Goal: Navigation & Orientation: Find specific page/section

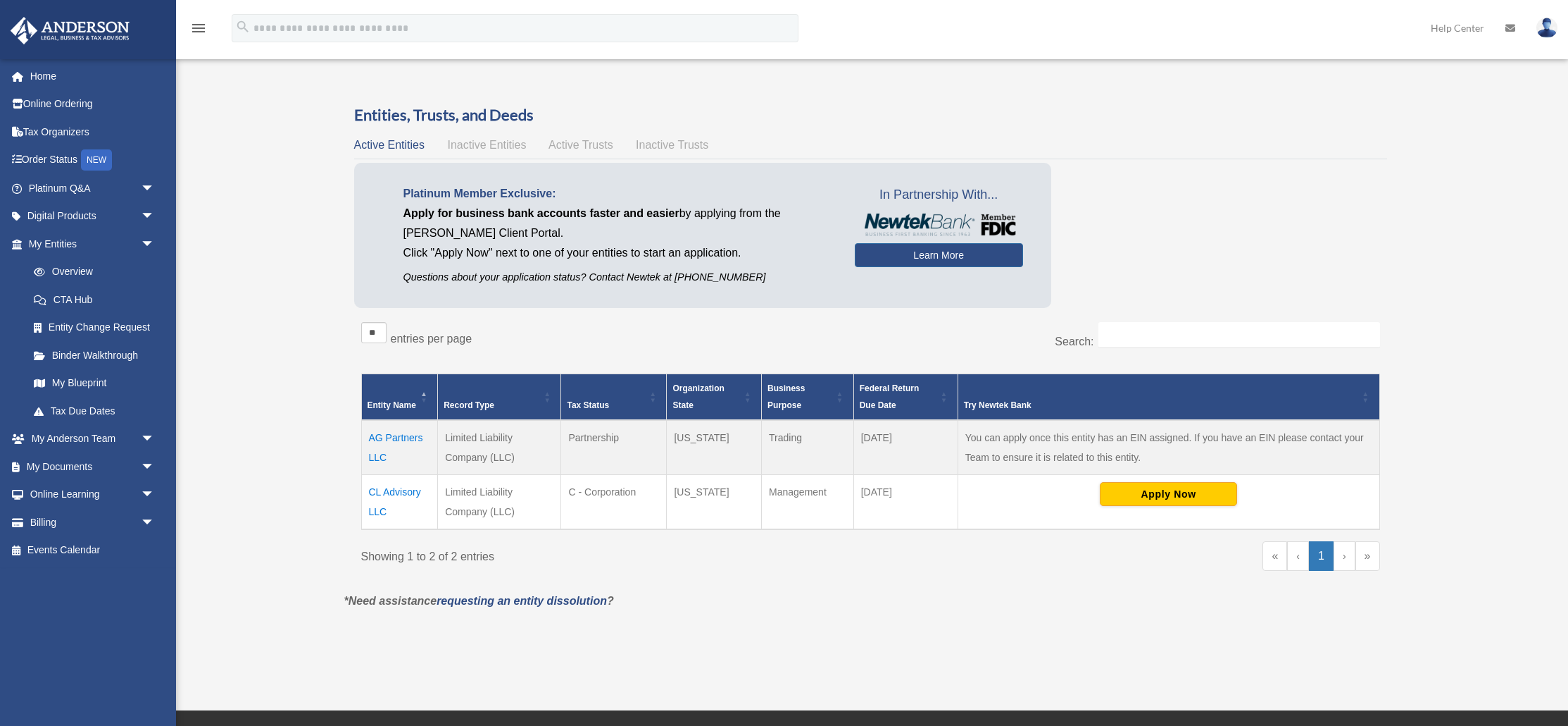
click at [798, 624] on div "Do you really want to log out? Yes No Entities, Trusts, and Deeds Active Entiti…" at bounding box center [871, 368] width 1074 height 527
click at [40, 74] on link "Home" at bounding box center [93, 76] width 166 height 28
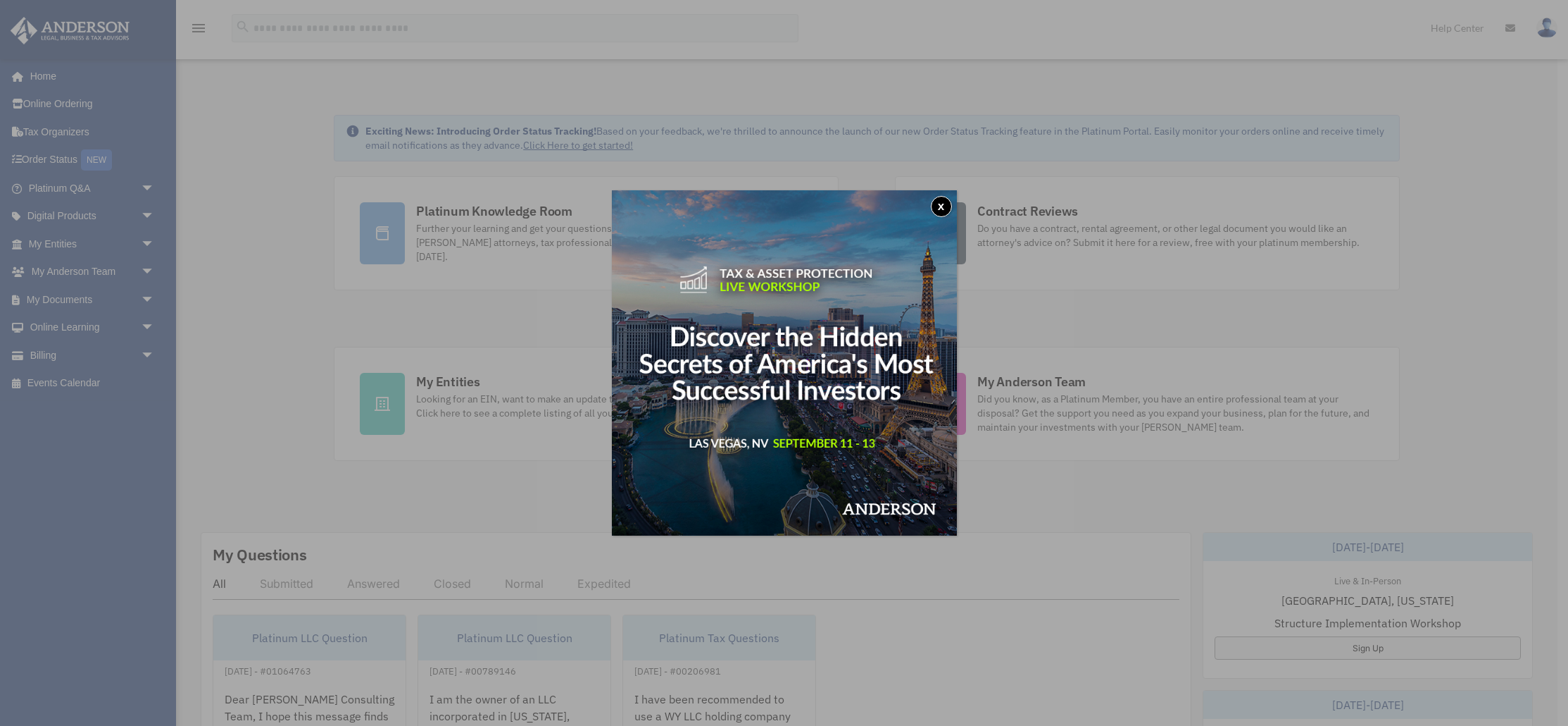
click at [941, 204] on button "x" at bounding box center [941, 206] width 21 height 21
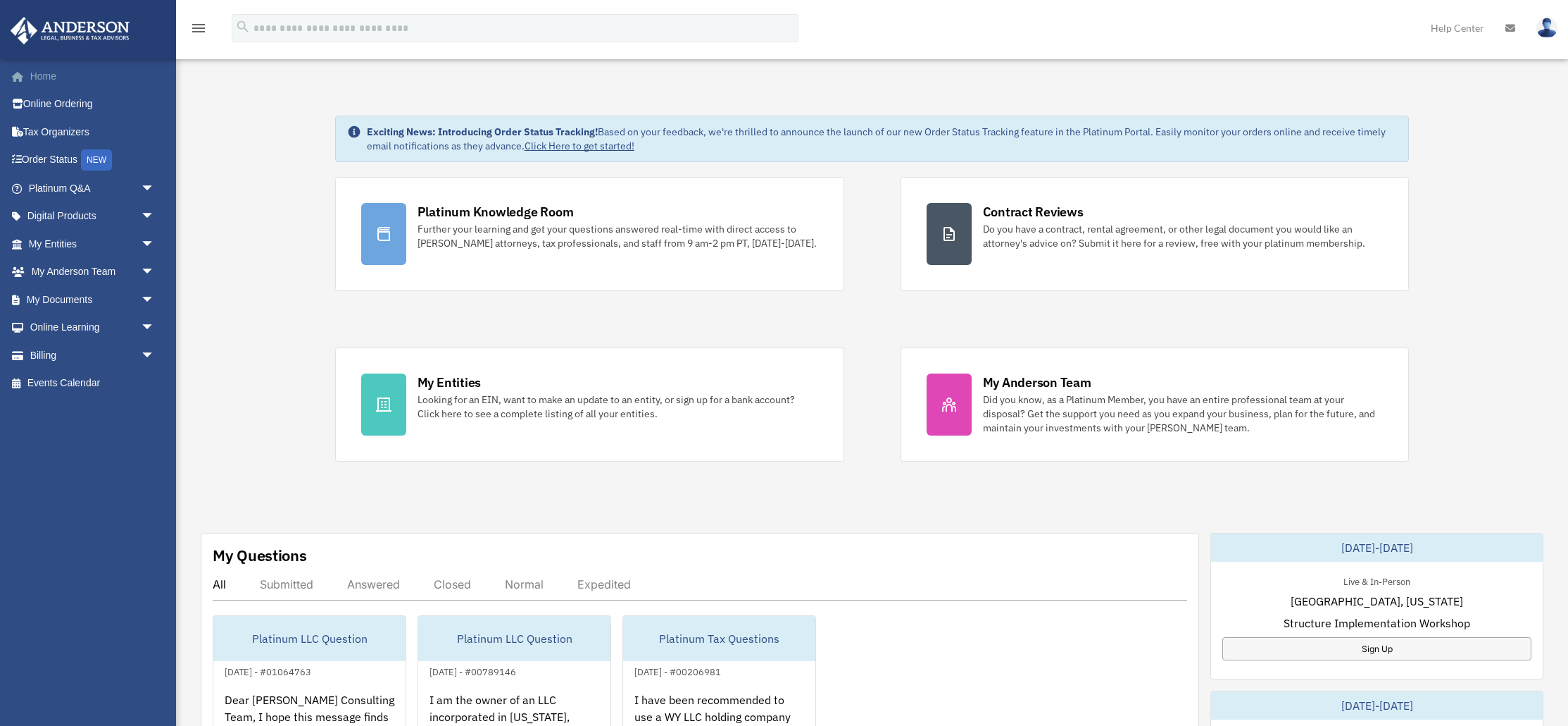
click at [36, 76] on link "Home" at bounding box center [93, 76] width 166 height 28
